Goal: Information Seeking & Learning: Learn about a topic

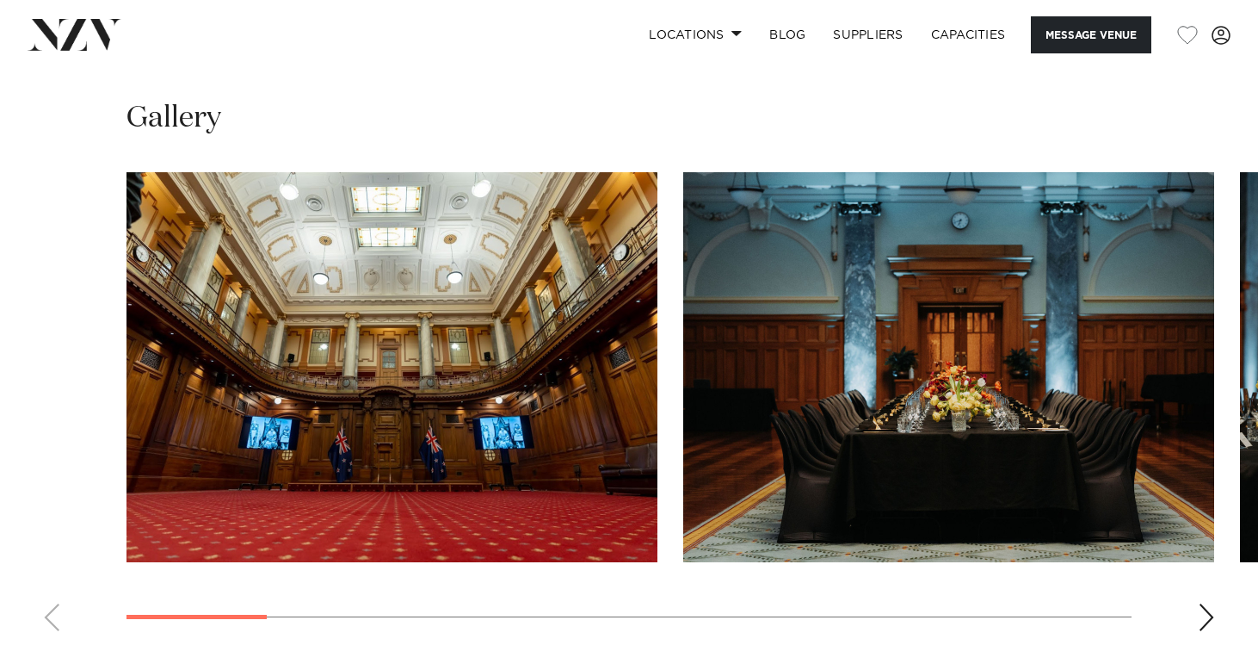
scroll to position [1790, 0]
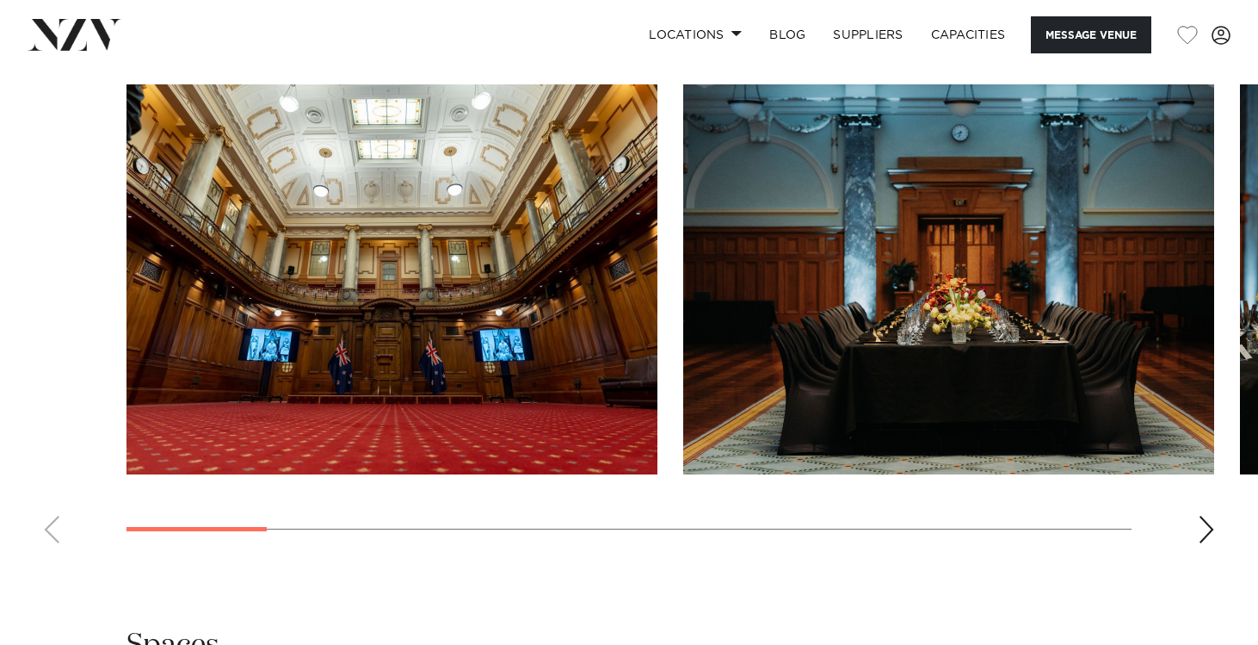
click at [1201, 528] on div "Next slide" at bounding box center [1206, 530] width 17 height 28
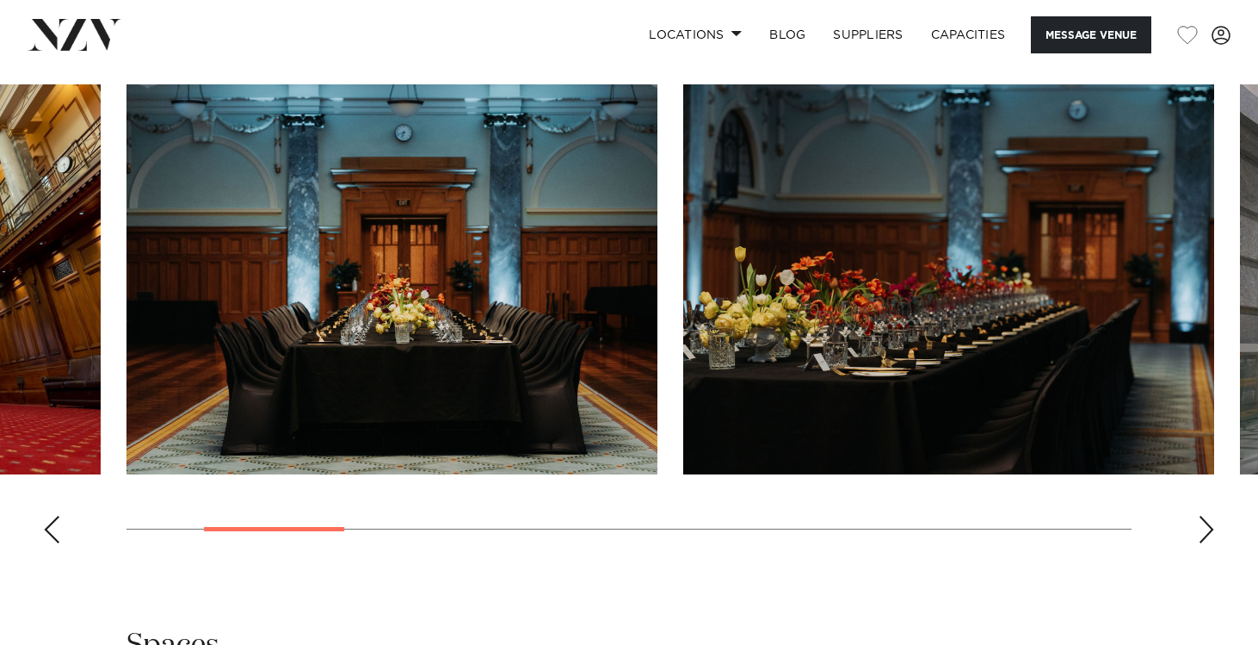
click at [1201, 528] on div "Next slide" at bounding box center [1206, 530] width 17 height 28
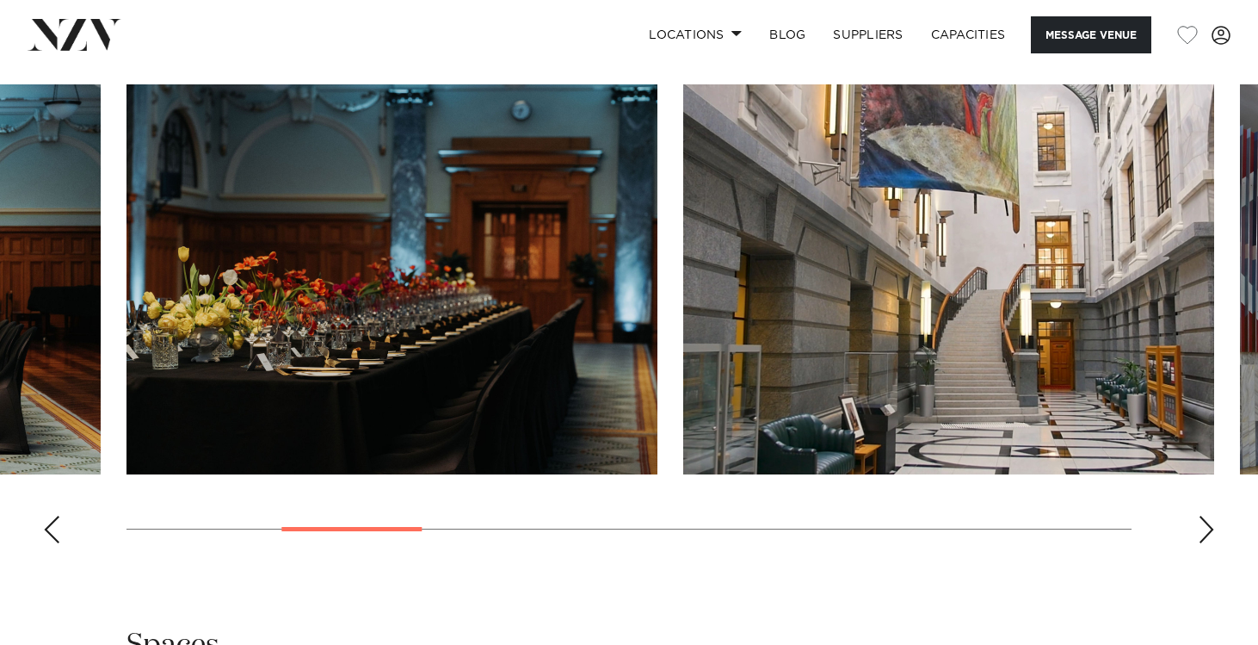
click at [1201, 528] on div "Next slide" at bounding box center [1206, 530] width 17 height 28
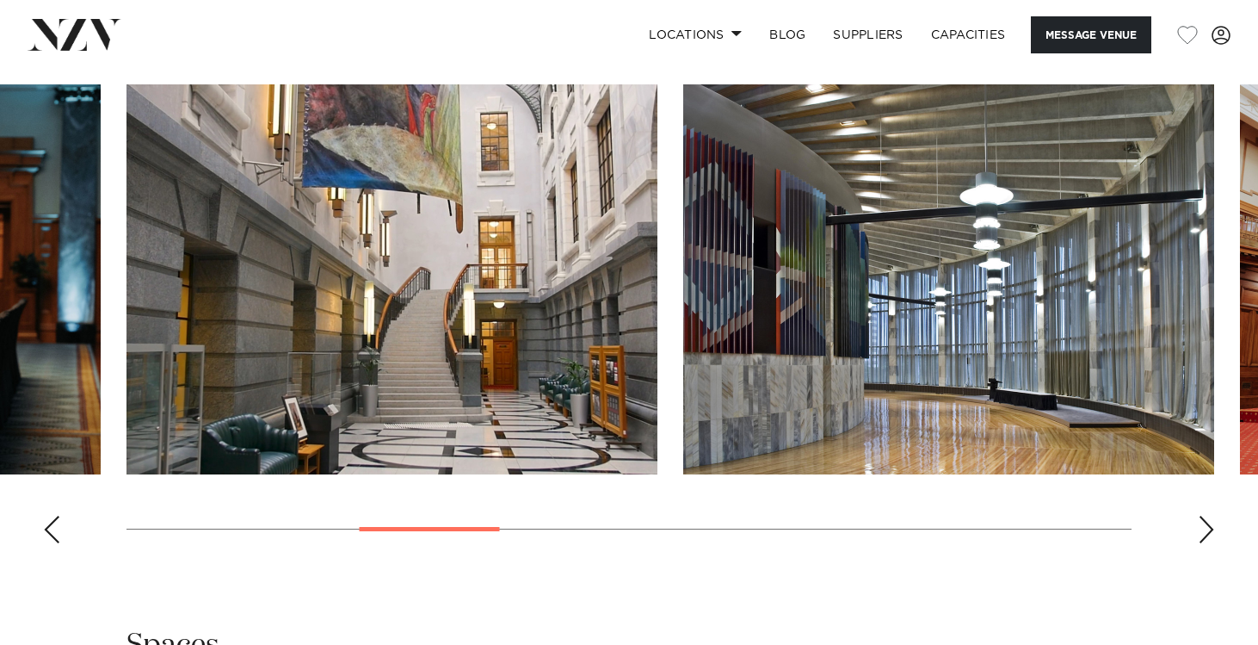
click at [1207, 532] on div "Next slide" at bounding box center [1206, 530] width 17 height 28
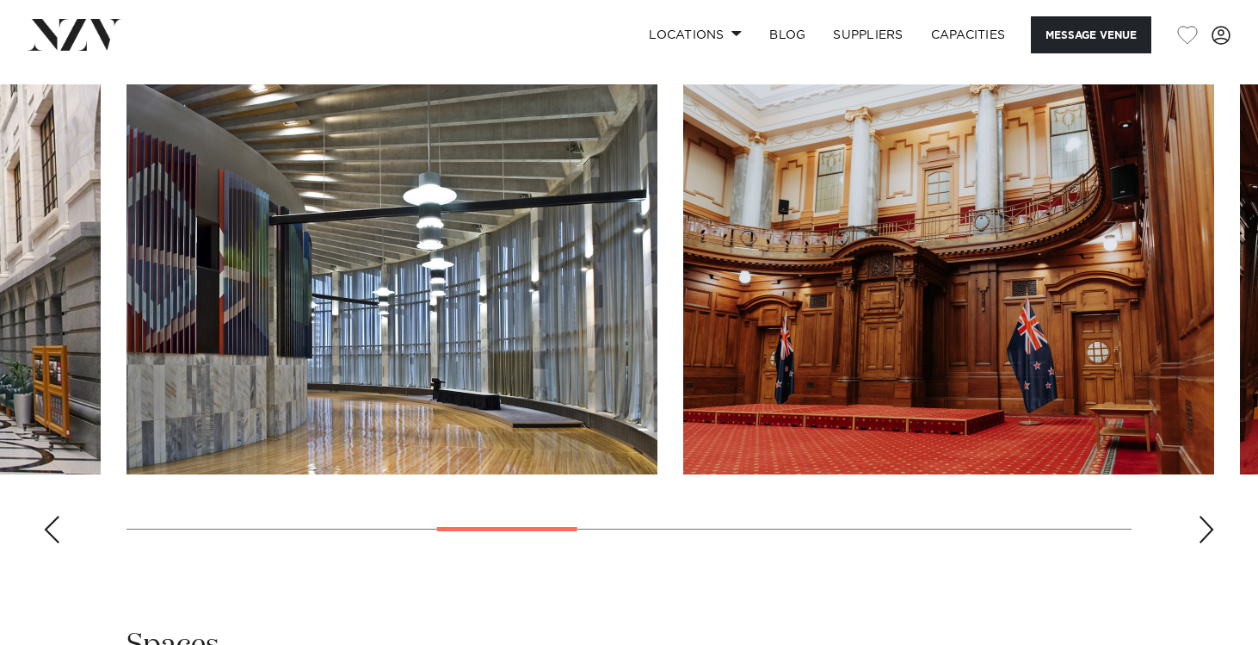
click at [1207, 532] on div "Next slide" at bounding box center [1206, 530] width 17 height 28
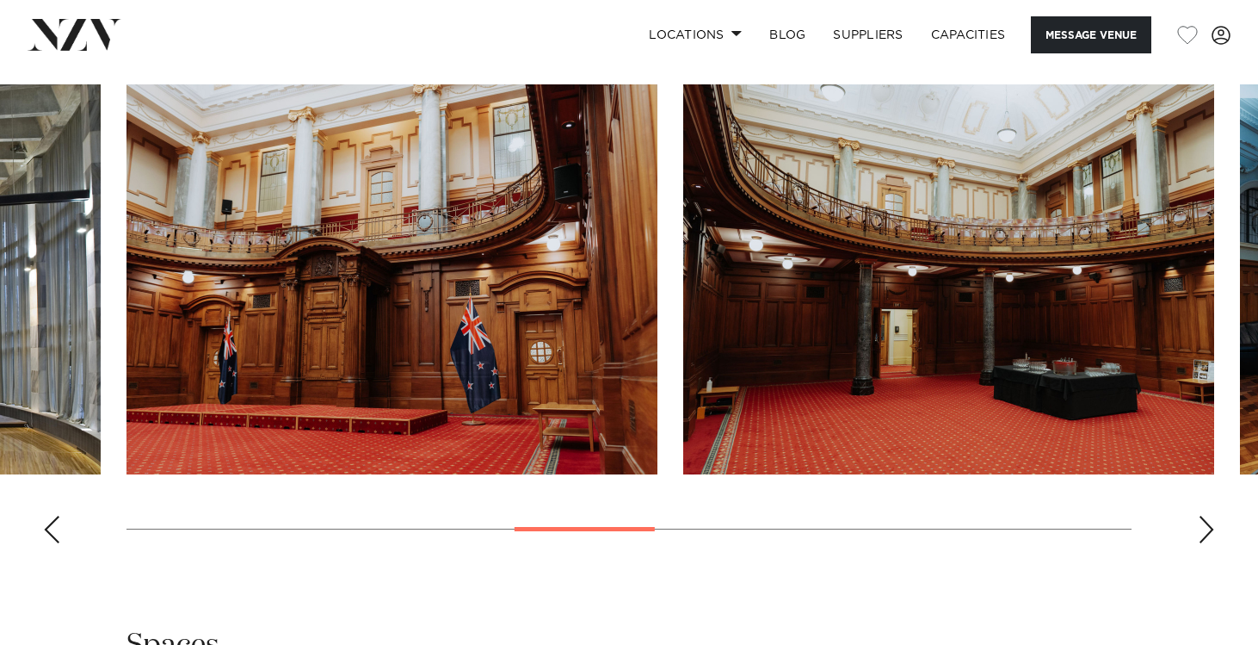
click at [1207, 532] on div "Next slide" at bounding box center [1206, 530] width 17 height 28
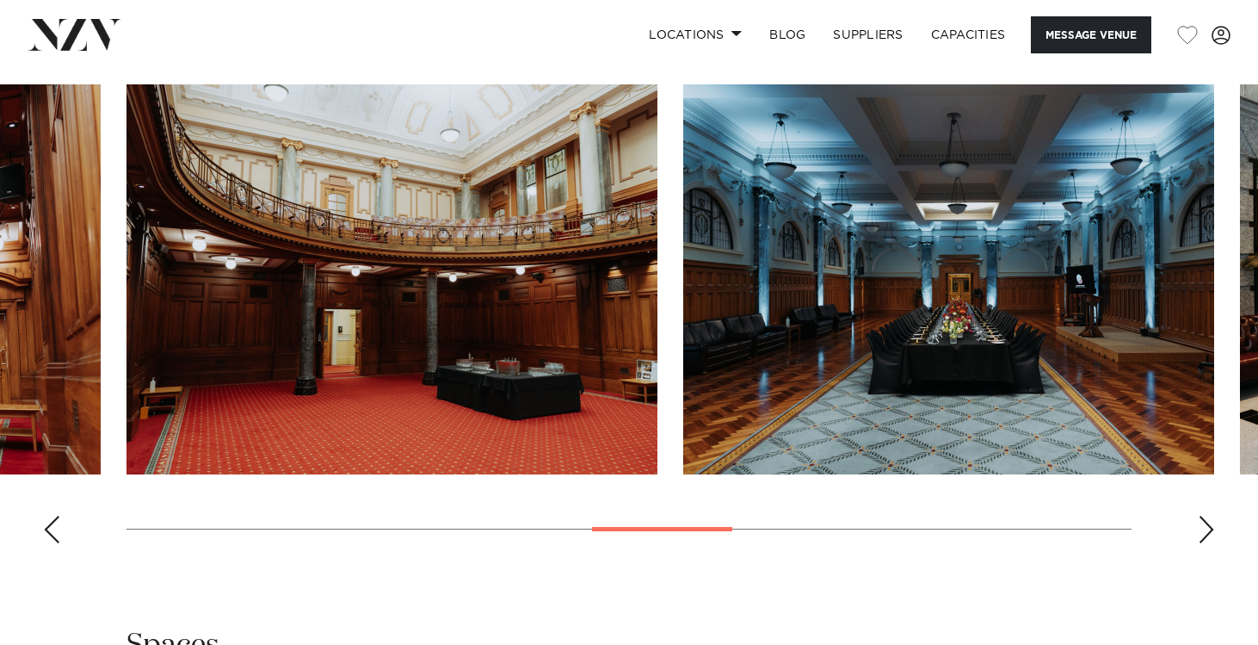
click at [1207, 532] on div "Next slide" at bounding box center [1206, 530] width 17 height 28
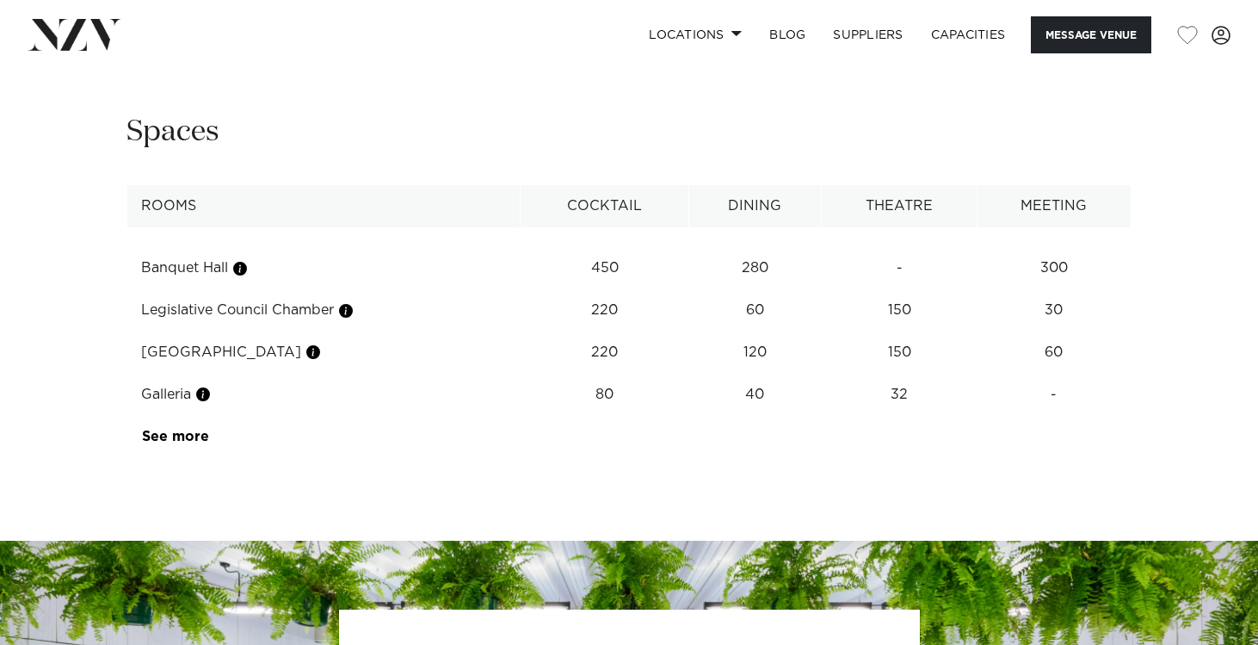
scroll to position [2305, 0]
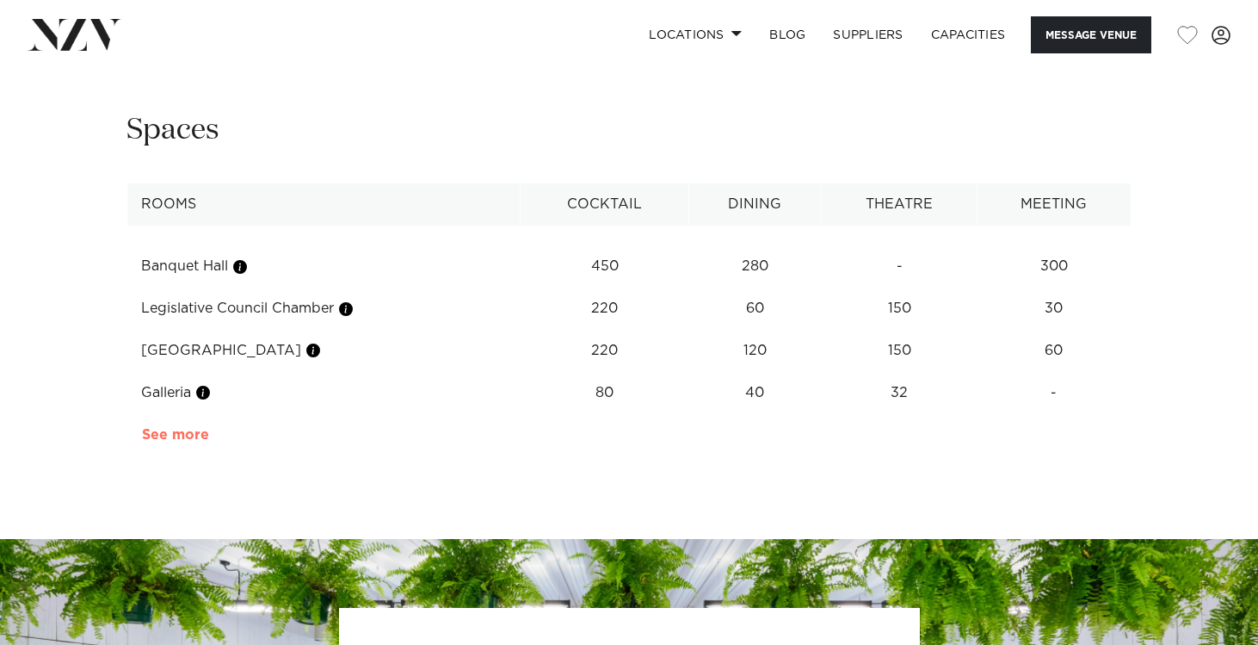
click at [159, 429] on link "See more" at bounding box center [209, 435] width 134 height 14
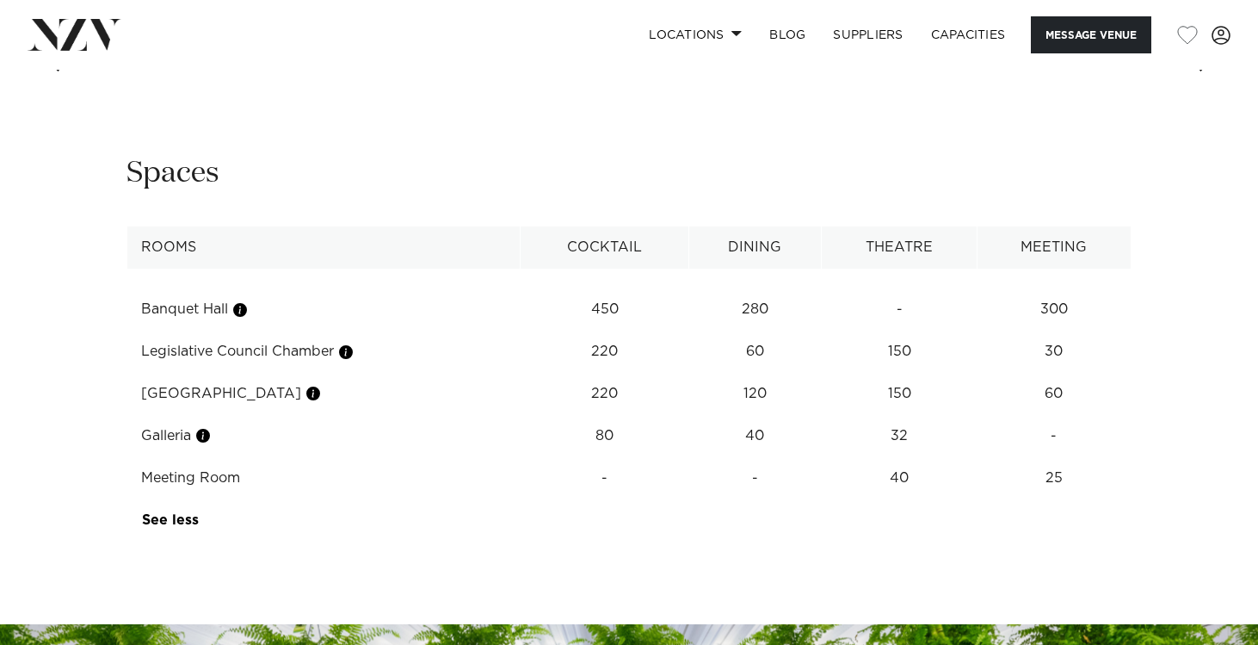
scroll to position [2264, 0]
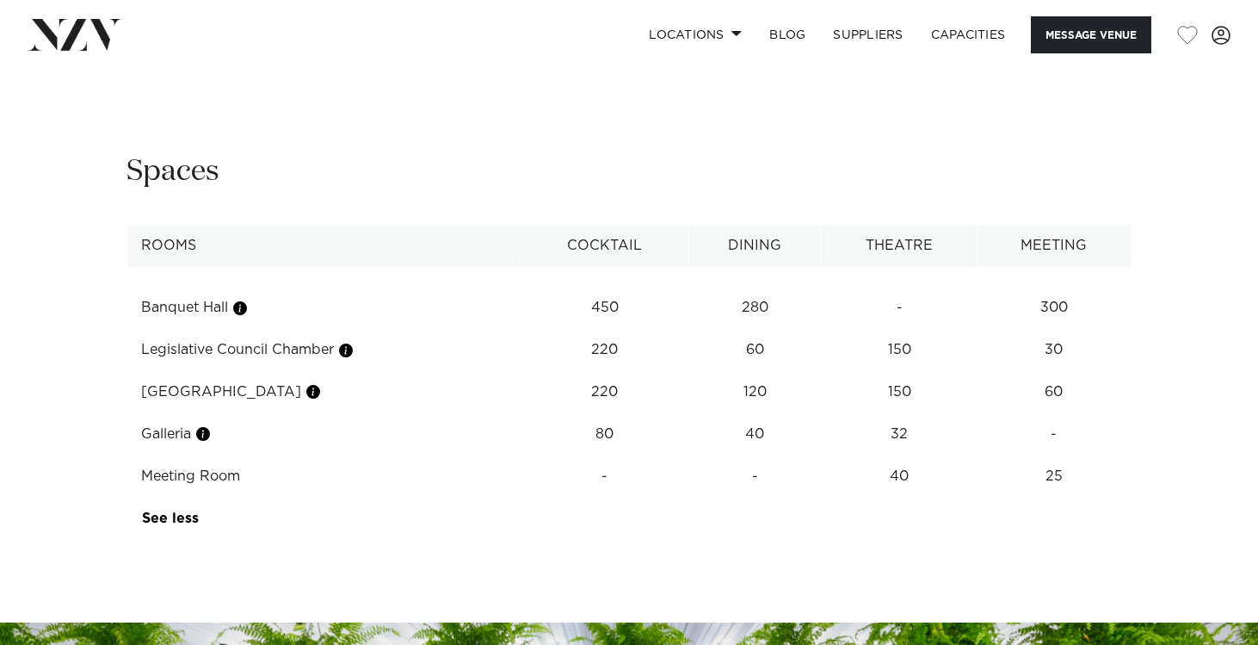
drag, startPoint x: 149, startPoint y: 351, endPoint x: 281, endPoint y: 353, distance: 131.7
click at [281, 353] on td "Legislative Council Chamber" at bounding box center [323, 350] width 393 height 42
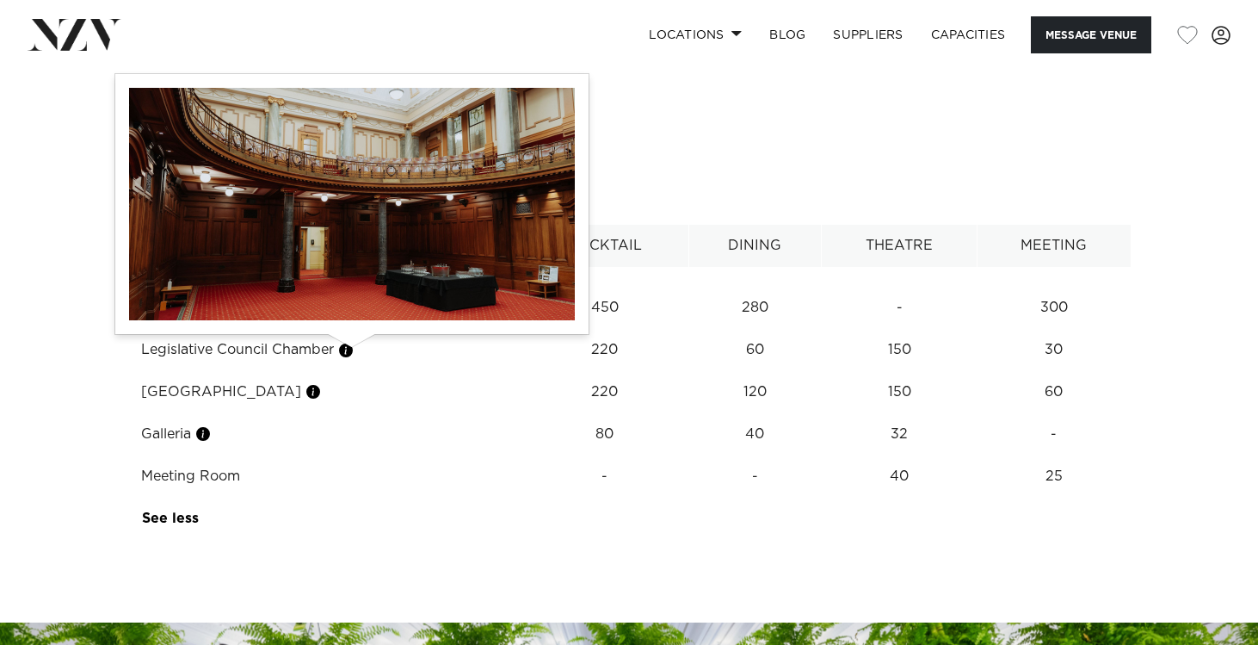
click at [349, 352] on button "button" at bounding box center [345, 350] width 17 height 17
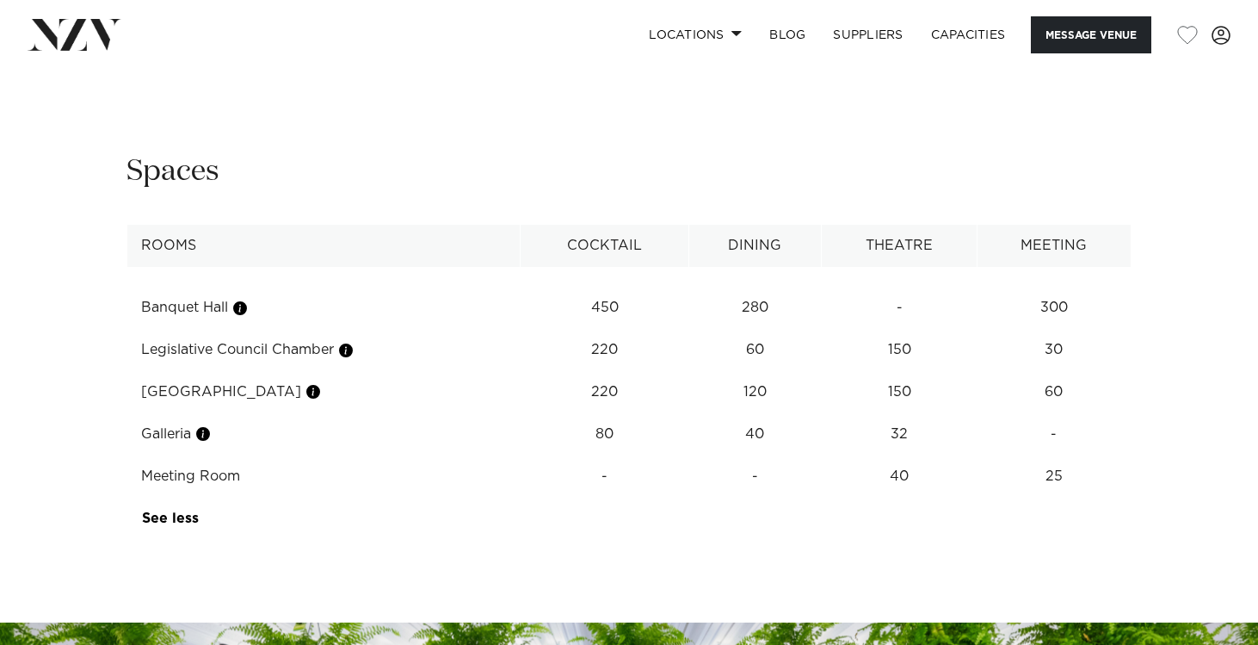
click at [520, 368] on td "Legislative Council Chamber" at bounding box center [323, 350] width 393 height 42
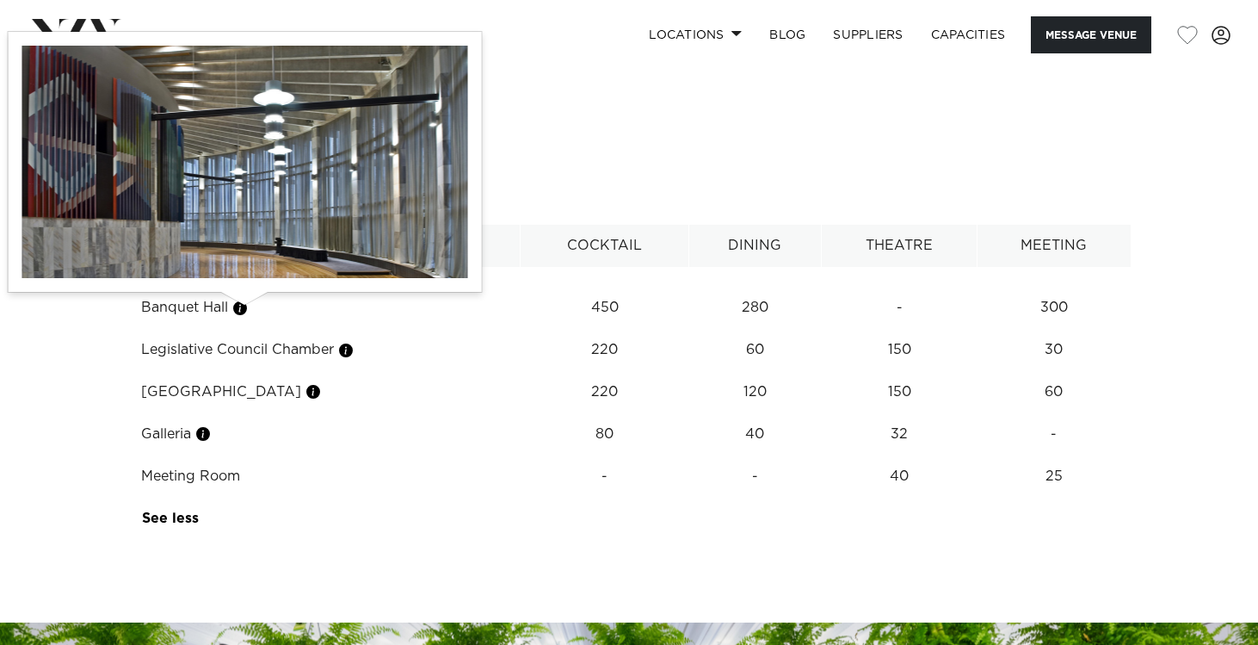
click at [245, 308] on button "button" at bounding box center [240, 308] width 17 height 17
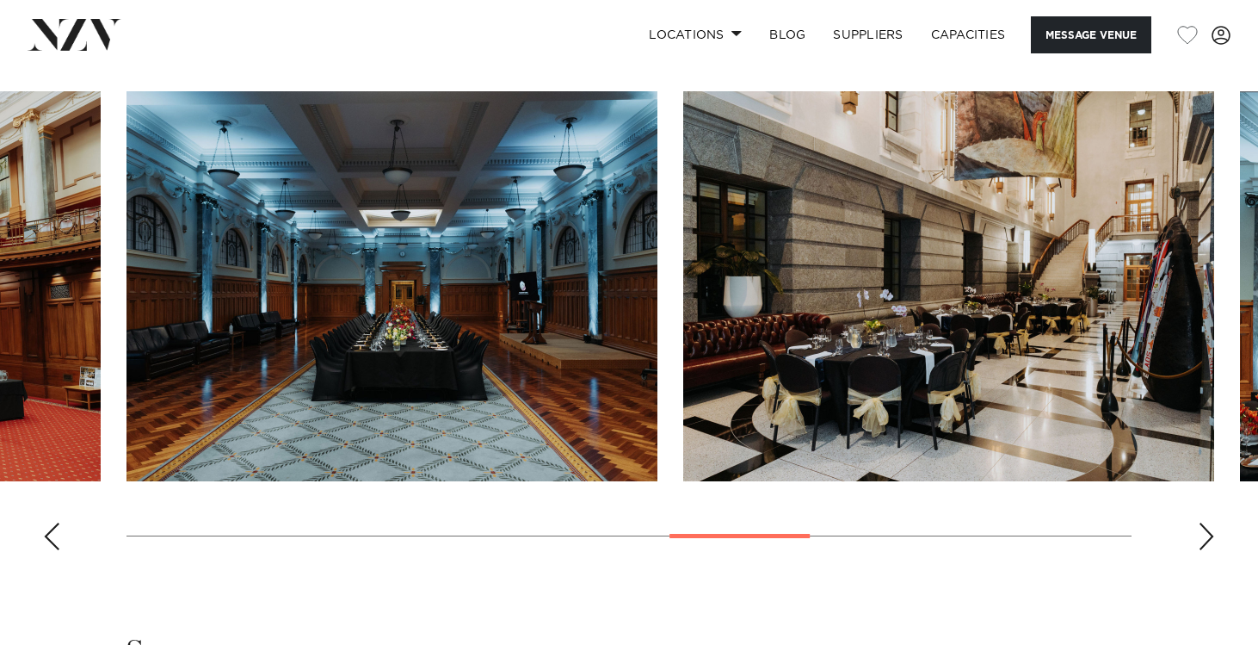
scroll to position [1717, 0]
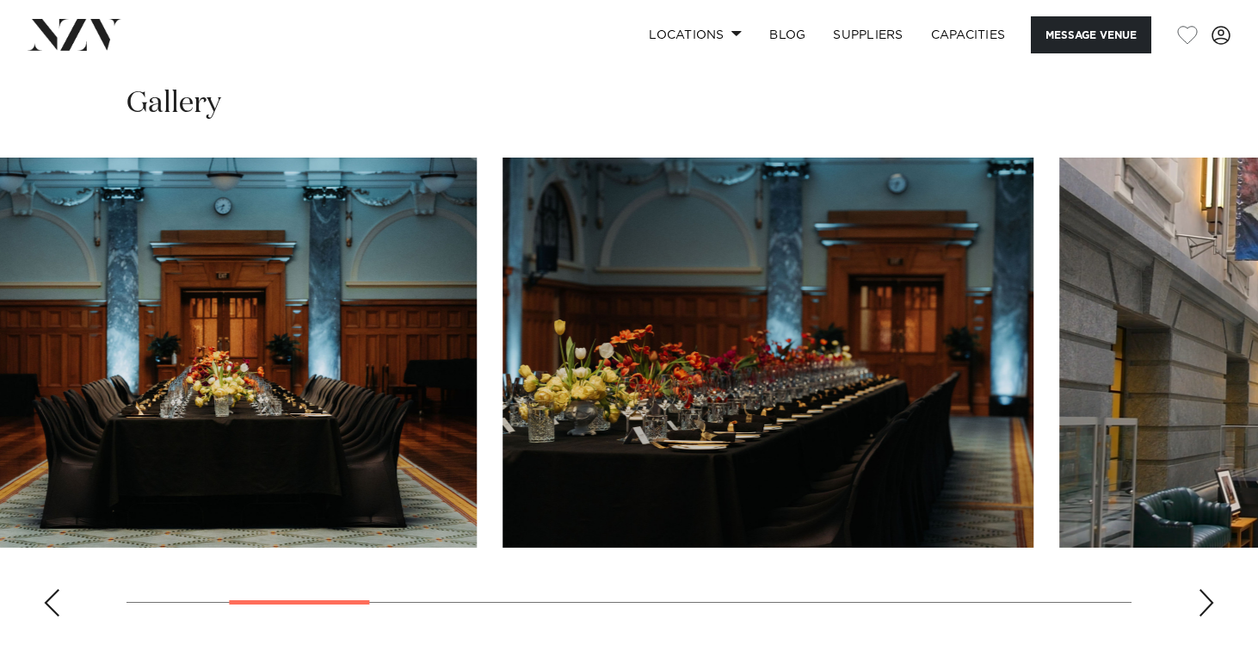
click at [300, 602] on div at bounding box center [299, 602] width 140 height 4
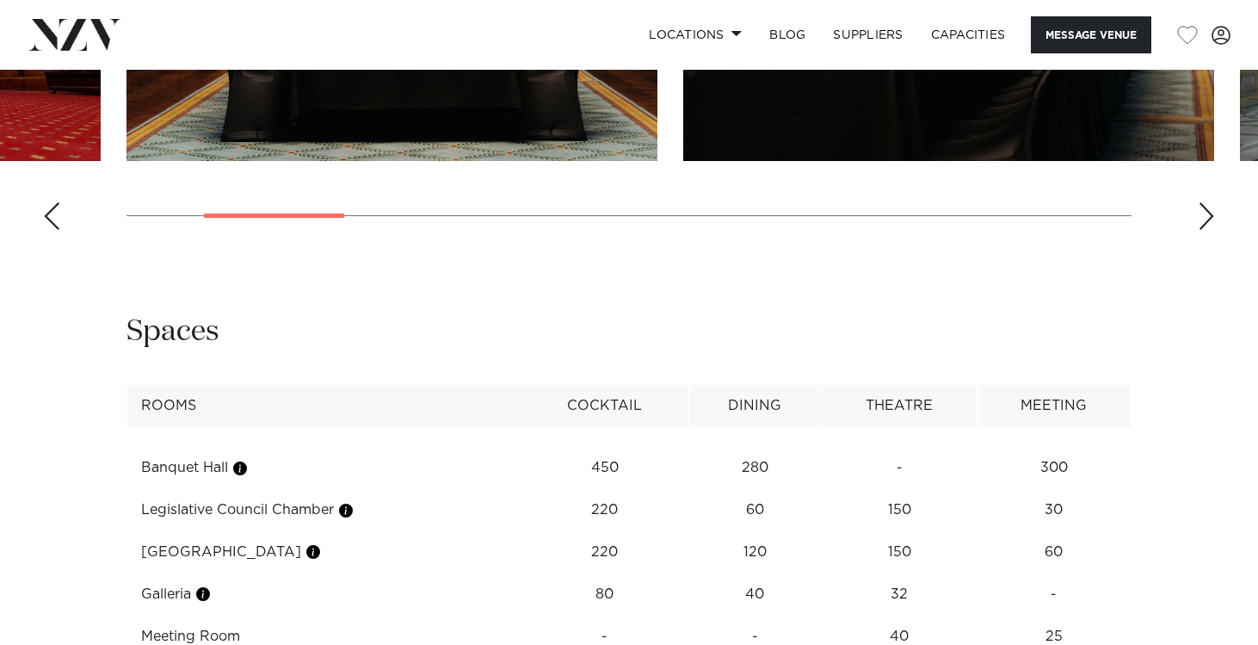
scroll to position [2270, 0]
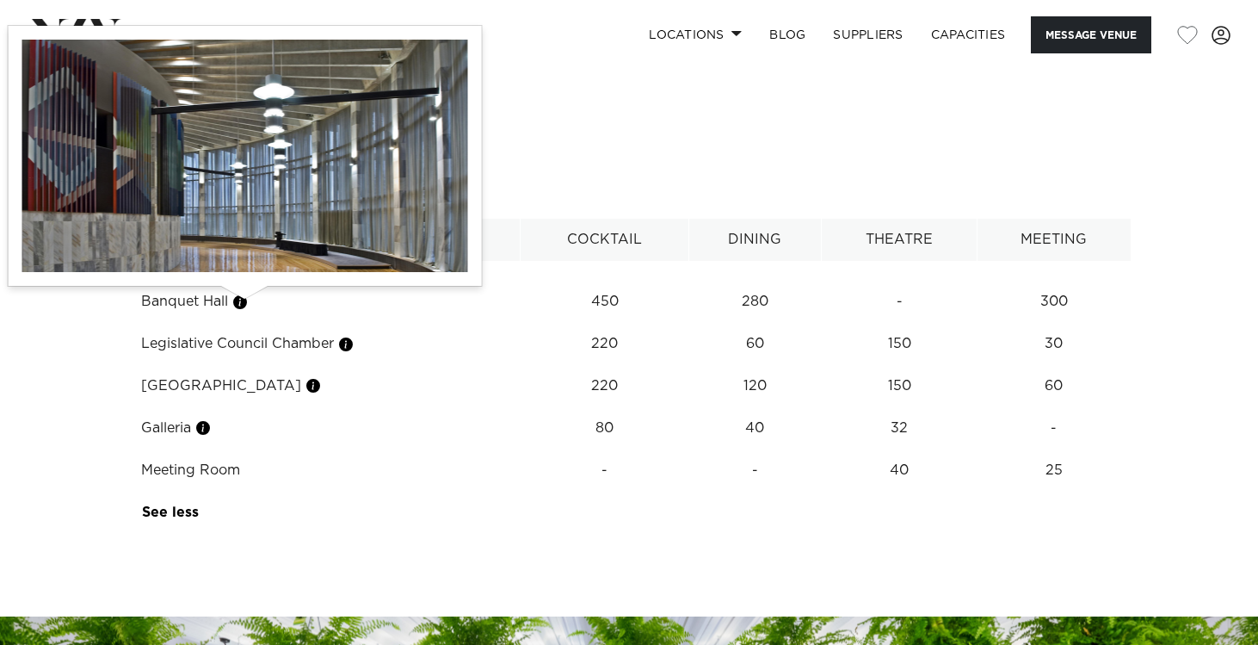
click at [247, 304] on button "button" at bounding box center [240, 301] width 17 height 17
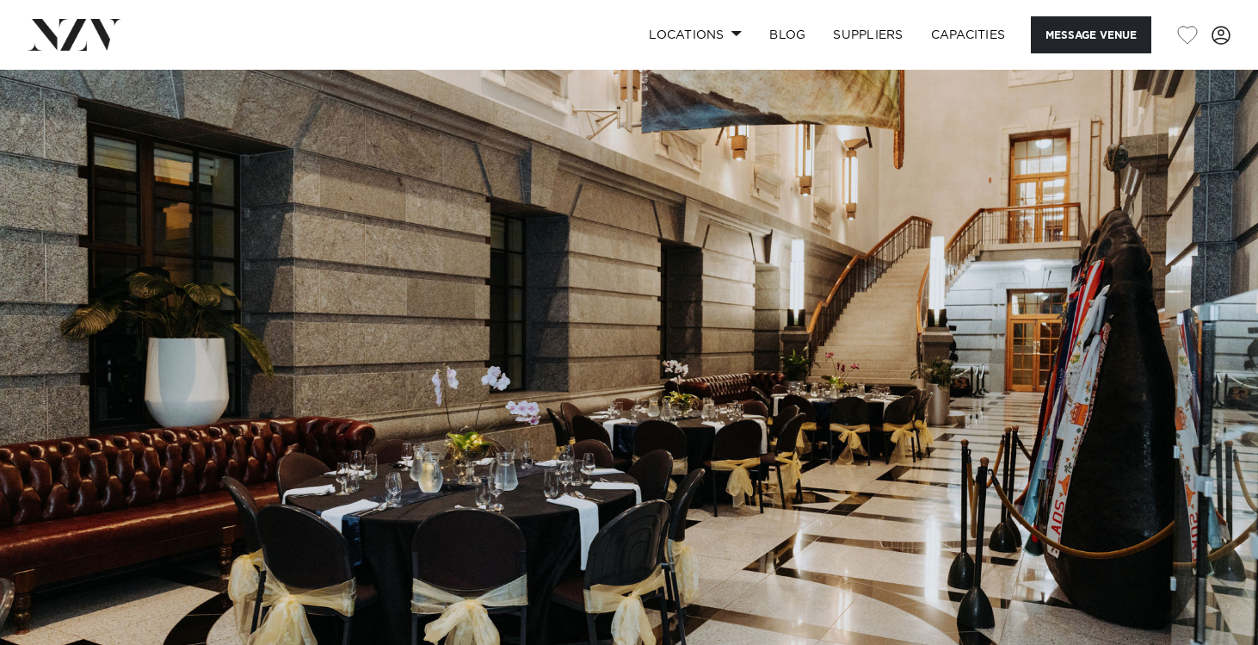
scroll to position [0, 0]
